Goal: Information Seeking & Learning: Learn about a topic

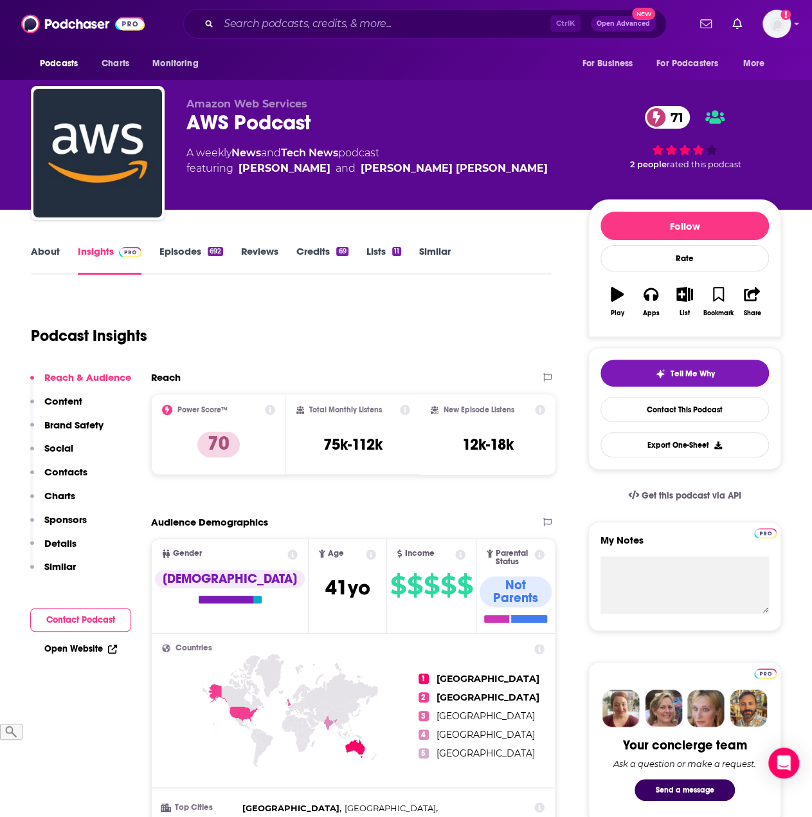
click at [271, 411] on icon at bounding box center [270, 409] width 10 height 10
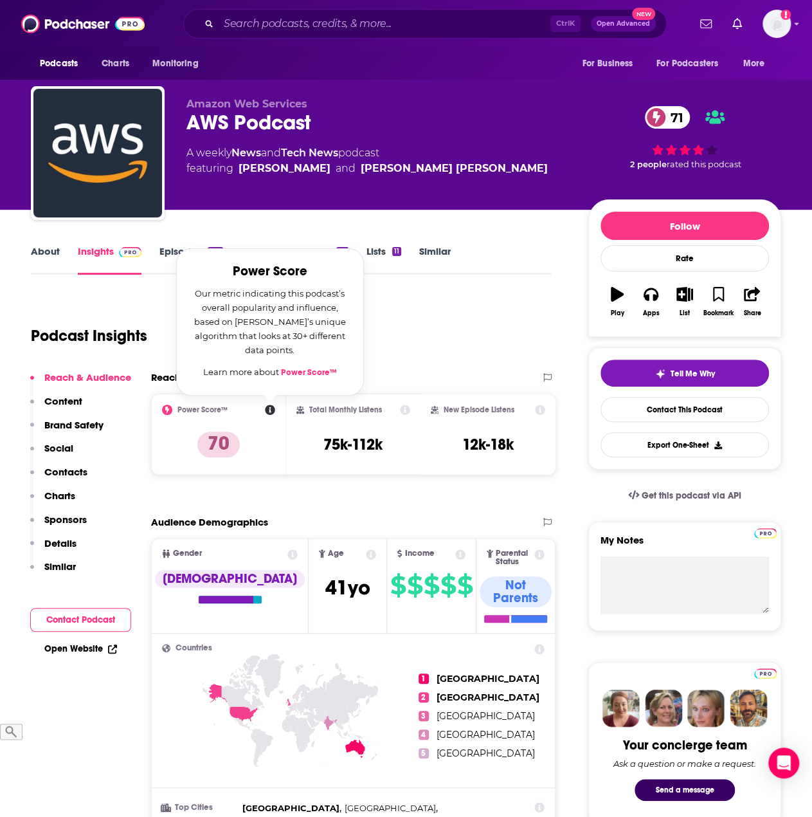
click at [410, 367] on div "Podcast Insights" at bounding box center [291, 333] width 520 height 76
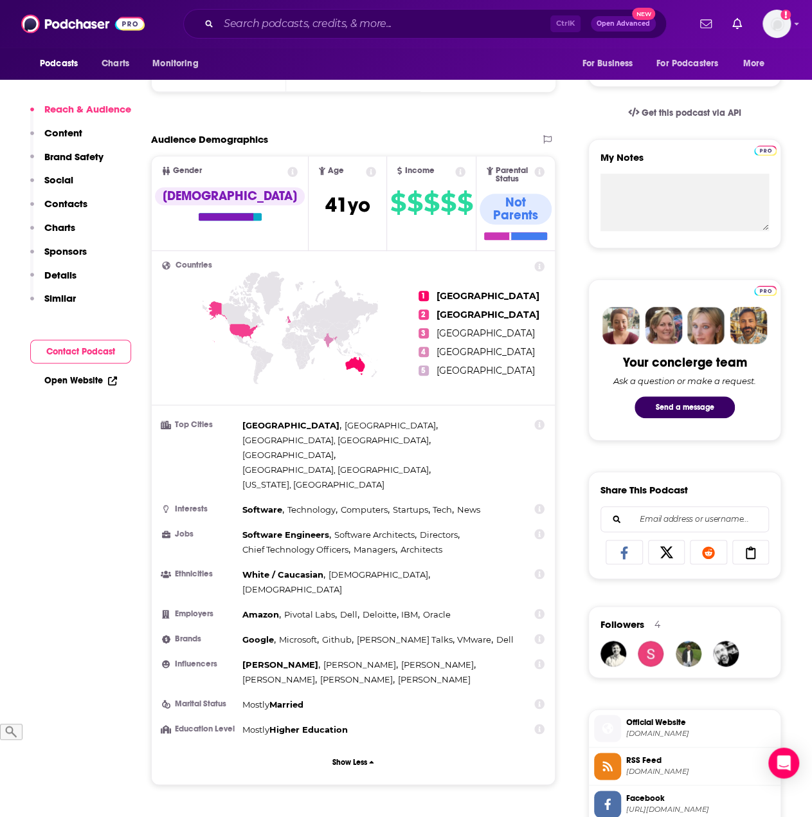
scroll to position [383, 0]
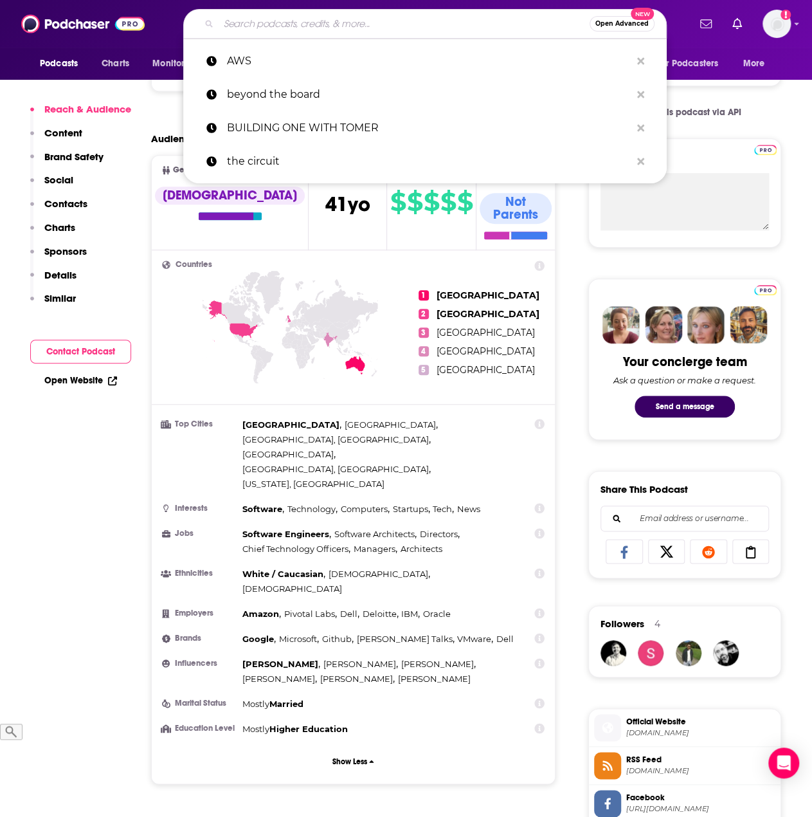
click at [263, 23] on input "Search podcasts, credits, & more..." at bounding box center [404, 24] width 371 height 21
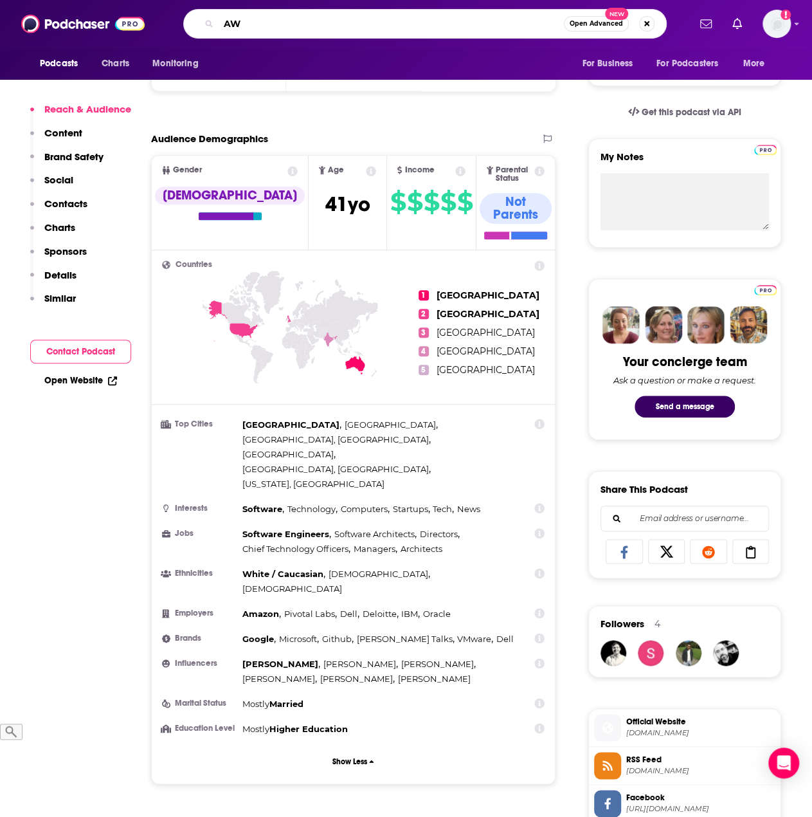
type input "AWS"
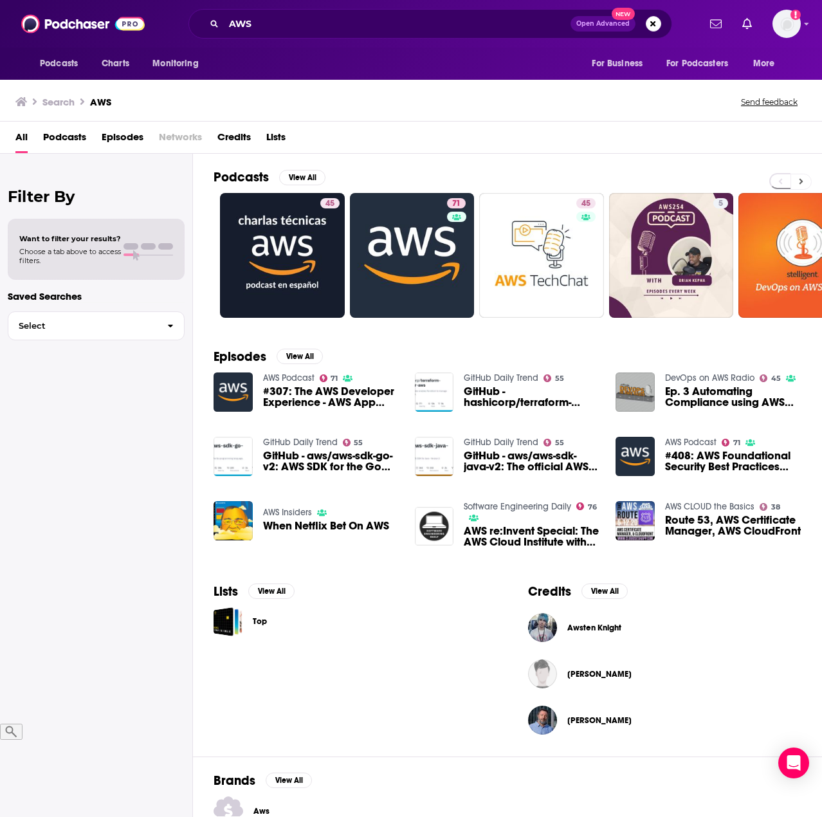
click at [800, 177] on icon at bounding box center [801, 181] width 5 height 9
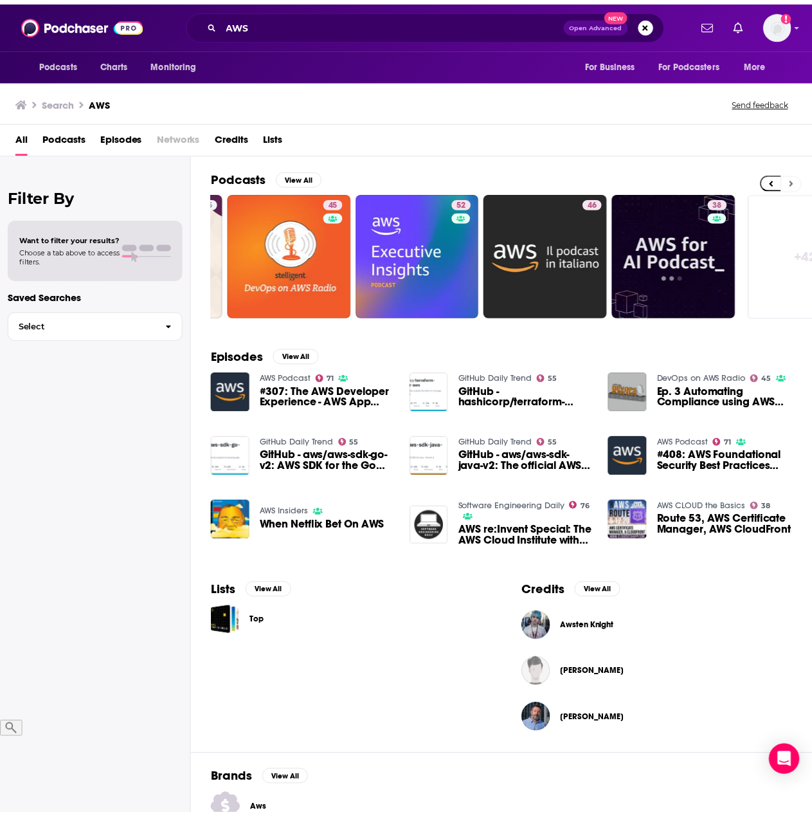
scroll to position [0, 572]
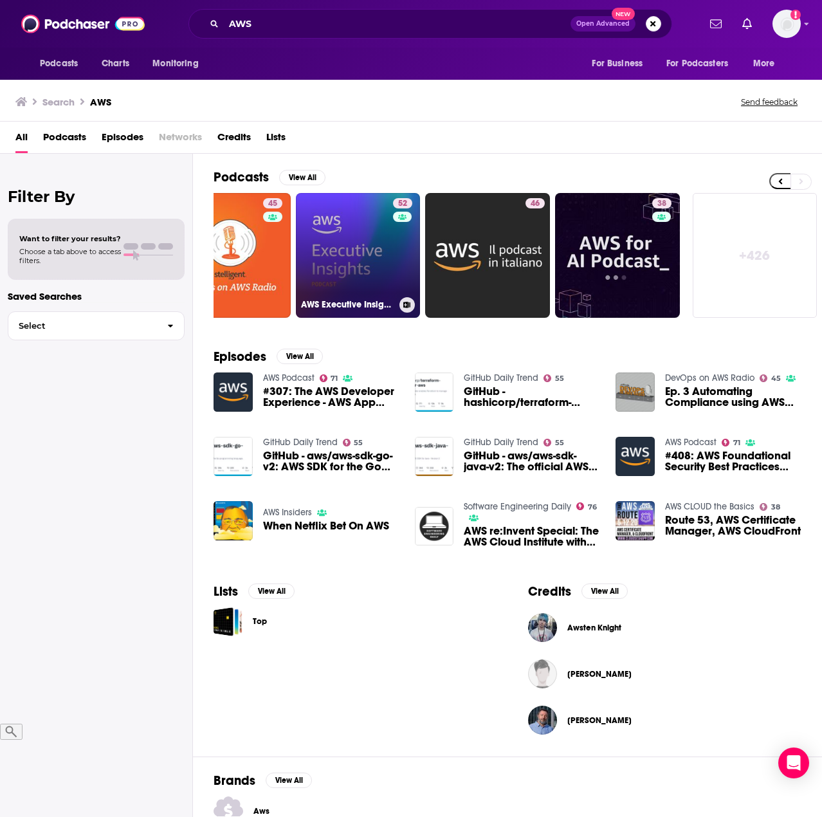
click at [381, 240] on link "52 AWS Executive Insights" at bounding box center [358, 255] width 125 height 125
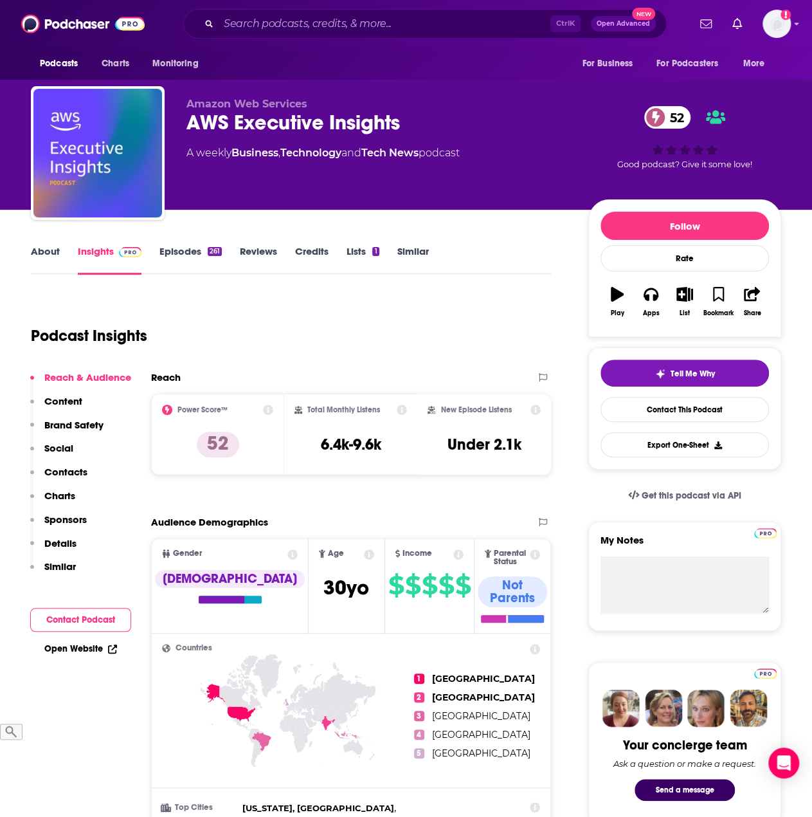
click at [270, 408] on icon at bounding box center [268, 409] width 10 height 10
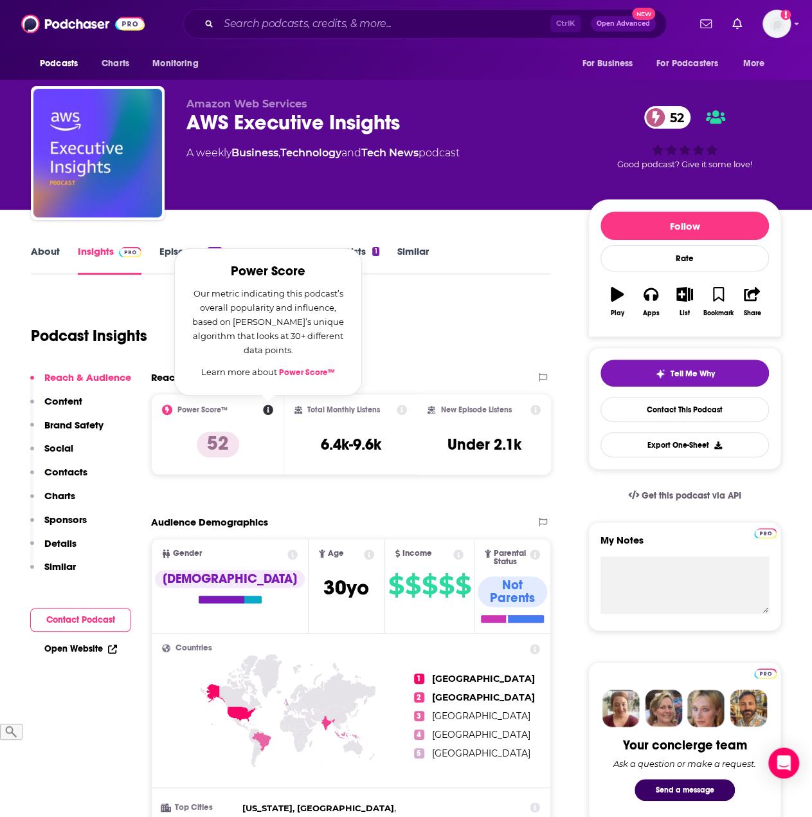
click at [305, 370] on link "Power Score™" at bounding box center [307, 372] width 56 height 10
